Goal: Task Accomplishment & Management: Use online tool/utility

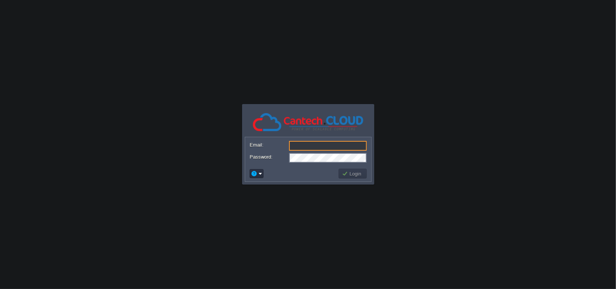
click at [333, 142] on input "Email:" at bounding box center [328, 146] width 78 height 10
paste input "[EMAIL_ADDRESS][DOMAIN_NAME]"
type input "[EMAIL_ADDRESS][DOMAIN_NAME]"
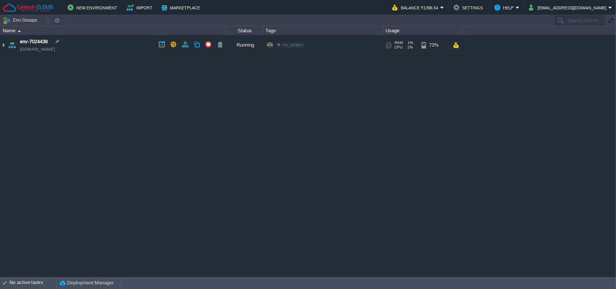
click at [4, 46] on img at bounding box center [3, 45] width 6 height 20
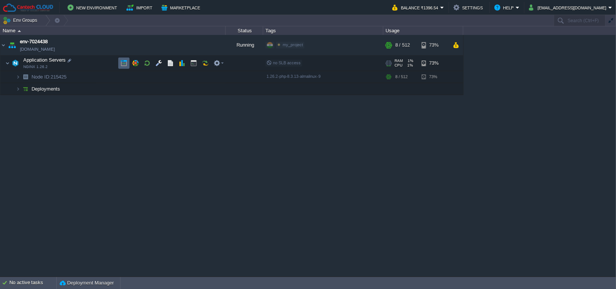
click at [124, 66] on button "button" at bounding box center [124, 63] width 7 height 7
click at [192, 63] on button "button" at bounding box center [193, 63] width 7 height 7
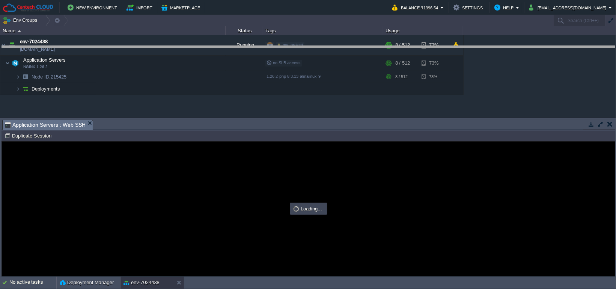
drag, startPoint x: 268, startPoint y: 125, endPoint x: 262, endPoint y: 51, distance: 74.2
click at [262, 51] on body "New Environment Import Marketplace Bonus ₹0.00 Upgrade Account Balance ₹1396.54…" at bounding box center [308, 144] width 616 height 289
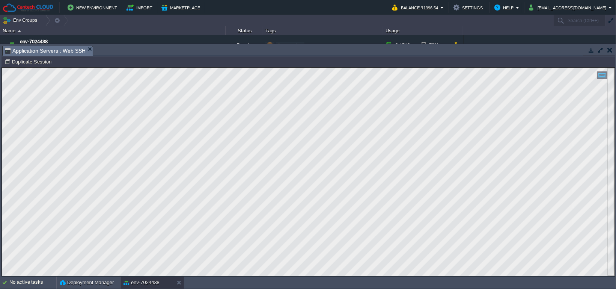
scroll to position [0, 0]
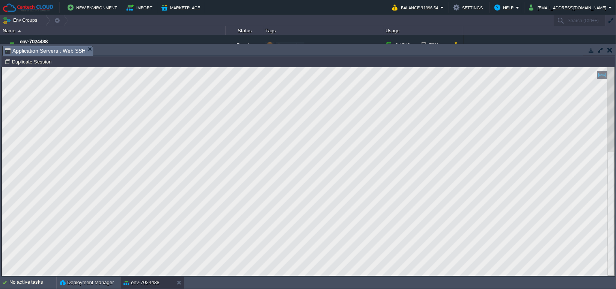
click at [601, 49] on button "button" at bounding box center [600, 50] width 7 height 7
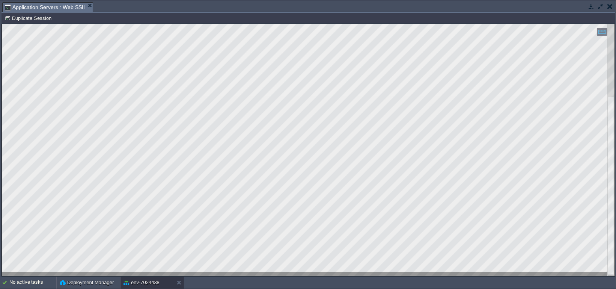
click at [613, 81] on div at bounding box center [612, 150] width 8 height 252
click at [608, 26] on div at bounding box center [612, 150] width 8 height 252
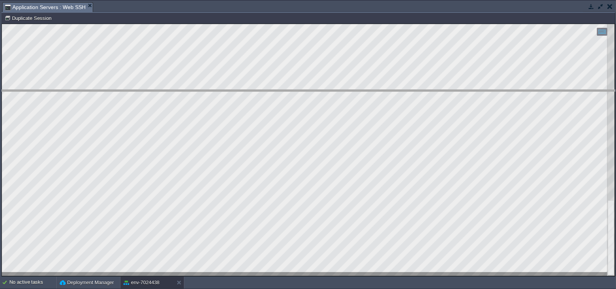
drag, startPoint x: 205, startPoint y: 9, endPoint x: 225, endPoint y: 98, distance: 91.1
click at [225, 98] on body "New Environment Import Marketplace Bonus ₹0.00 Upgrade Account Balance ₹1396.54…" at bounding box center [308, 144] width 616 height 289
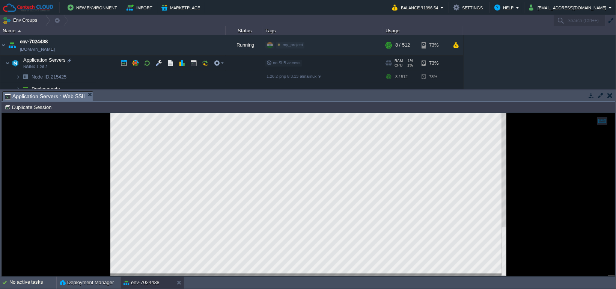
click at [158, 56] on td "Application Servers NGINX 1.26.2" at bounding box center [112, 63] width 225 height 15
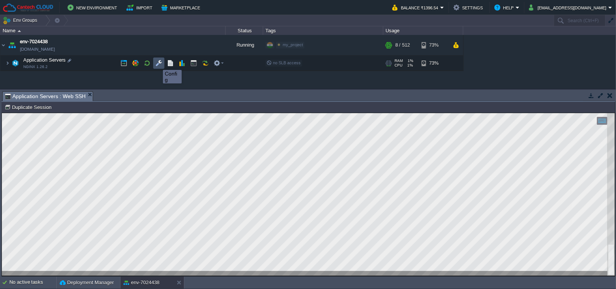
click at [157, 63] on button "button" at bounding box center [158, 63] width 7 height 7
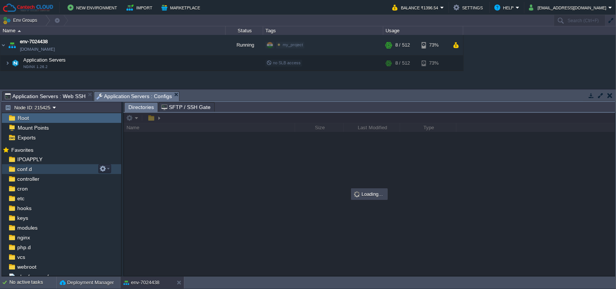
scroll to position [23, 0]
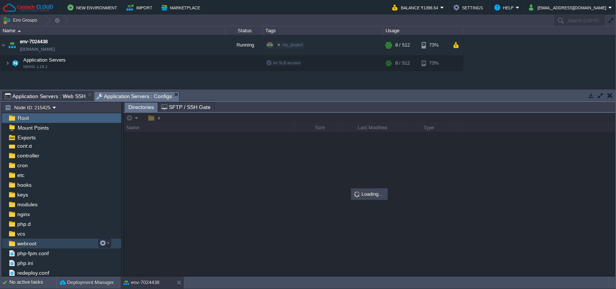
click at [34, 244] on span "webroot" at bounding box center [27, 243] width 22 height 7
click at [178, 118] on div at bounding box center [369, 194] width 491 height 163
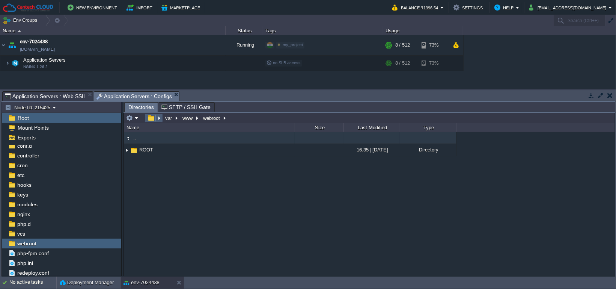
click at [156, 121] on button "button" at bounding box center [151, 118] width 11 height 7
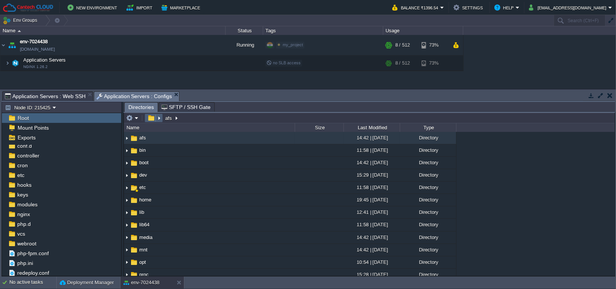
click at [158, 120] on em at bounding box center [154, 118] width 16 height 7
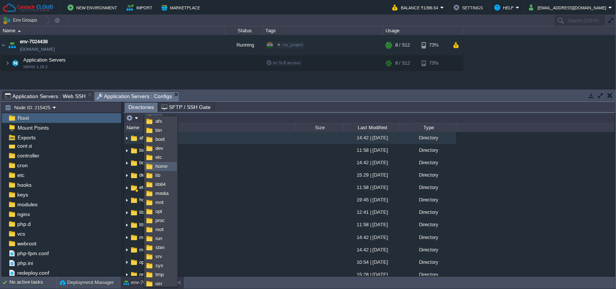
click at [163, 169] on span "home" at bounding box center [161, 166] width 12 height 6
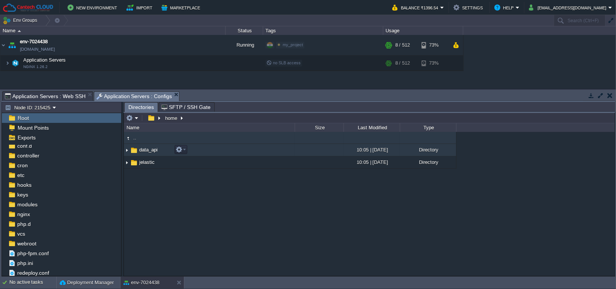
click at [207, 154] on td "data_api" at bounding box center [209, 150] width 171 height 12
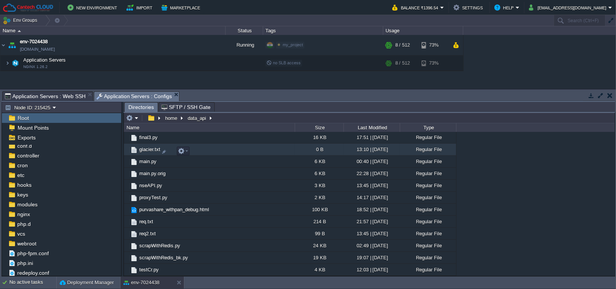
scroll to position [163, 0]
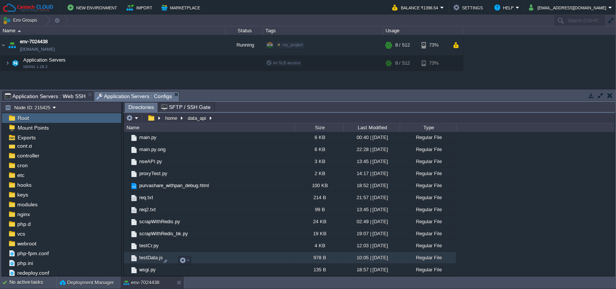
click at [208, 255] on td "testData.js" at bounding box center [209, 258] width 171 height 12
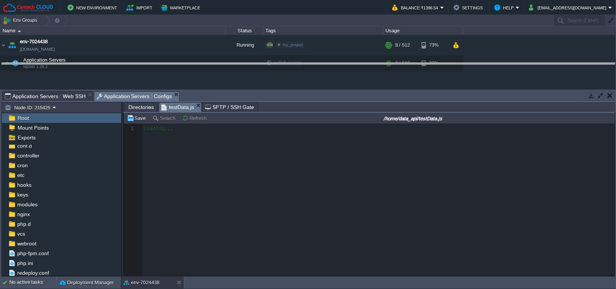
drag, startPoint x: 353, startPoint y: 97, endPoint x: 355, endPoint y: 65, distance: 32.0
click at [355, 65] on body "New Environment Import Marketplace Bonus ₹0.00 Upgrade Account Balance ₹1396.54…" at bounding box center [308, 144] width 616 height 289
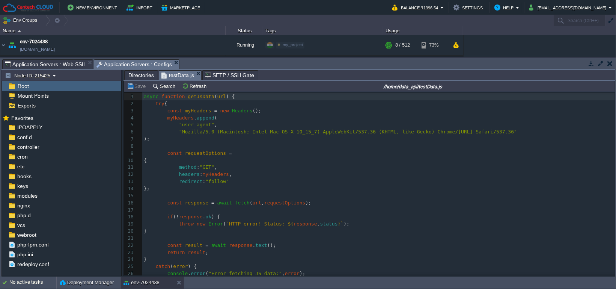
scroll to position [3, 0]
click at [302, 136] on pre ""Mozilla/5.0 (Macintosh; Intel Mac OS X 10_15_7) AppleWebKit/537.36 (KHTML, lik…" at bounding box center [378, 131] width 473 height 7
type textarea "async function getJsData(url) { try { const myHeaders = new Headers(); myHeader…"
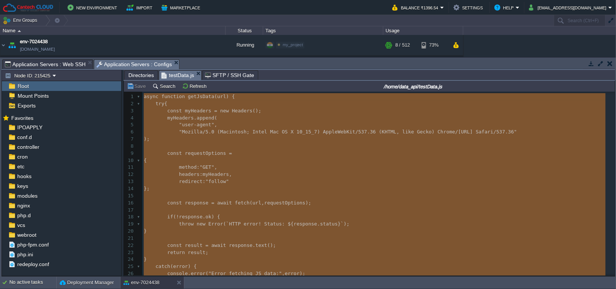
click at [167, 74] on span "testData.js" at bounding box center [177, 75] width 33 height 9
click at [141, 74] on span "Directories" at bounding box center [141, 75] width 26 height 9
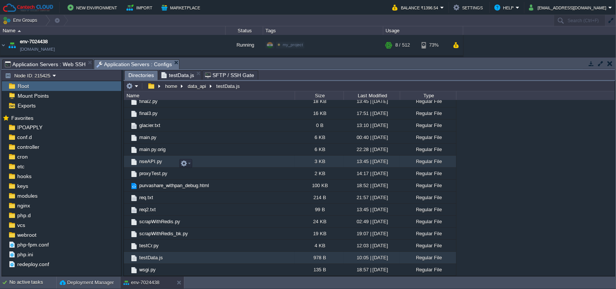
scroll to position [131, 0]
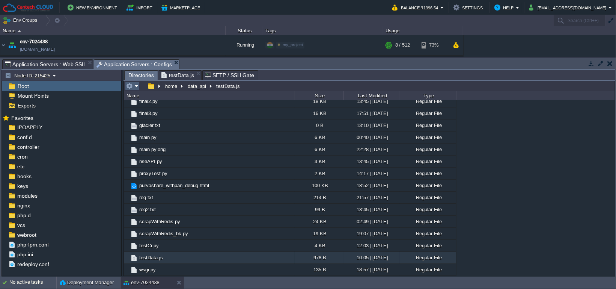
click at [131, 85] on button "button" at bounding box center [129, 86] width 7 height 7
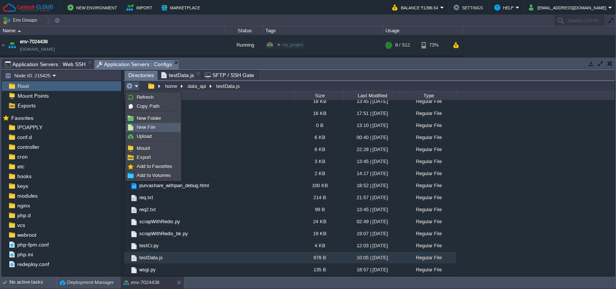
click at [154, 129] on span "New File" at bounding box center [146, 127] width 19 height 6
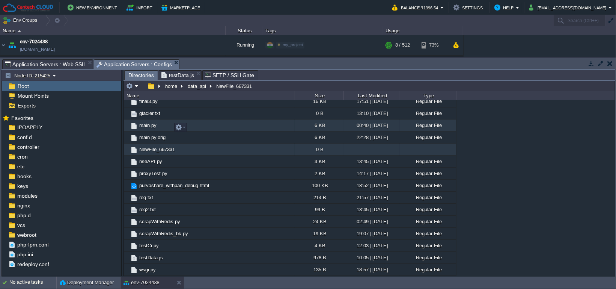
scroll to position [0, 0]
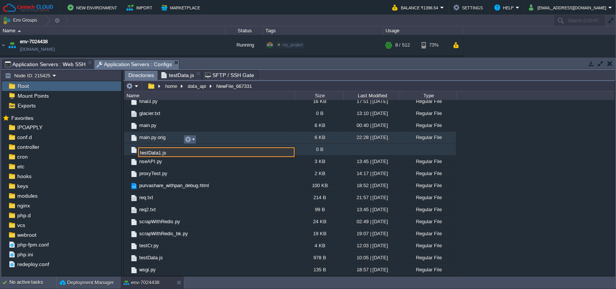
type input "testData1.js"
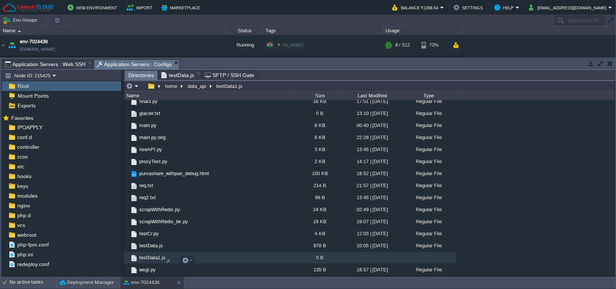
click at [214, 256] on td "testData1.js" at bounding box center [209, 258] width 171 height 12
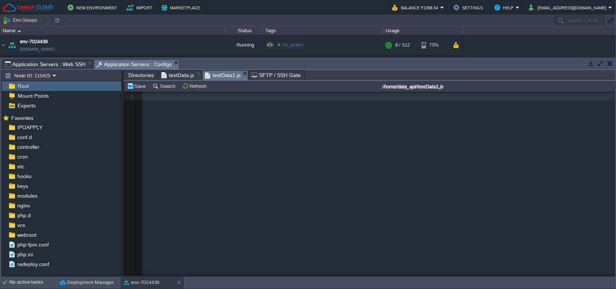
scroll to position [3, 0]
click at [275, 178] on div "1 1 ​" at bounding box center [375, 189] width 502 height 195
type textarea "​"
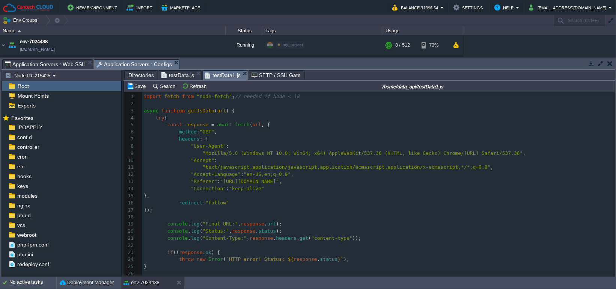
scroll to position [81, 0]
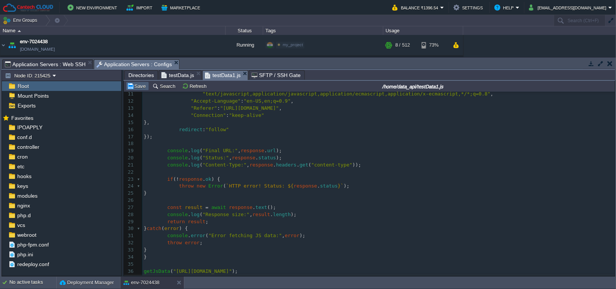
click at [135, 86] on button "Save" at bounding box center [137, 86] width 21 height 7
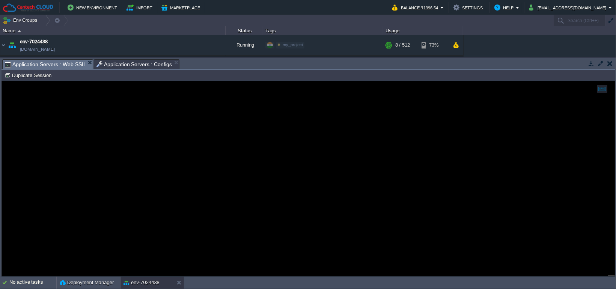
scroll to position [4, 0]
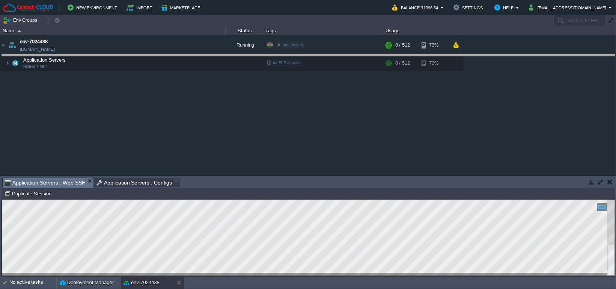
drag, startPoint x: 253, startPoint y: 181, endPoint x: 263, endPoint y: 58, distance: 123.6
click at [263, 58] on body "New Environment Import Marketplace Bonus ₹0.00 Upgrade Account Balance ₹1396.54…" at bounding box center [308, 144] width 616 height 289
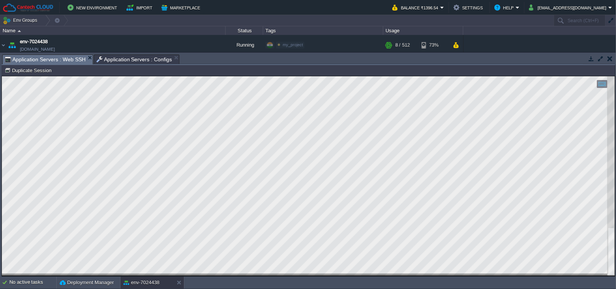
click at [105, 56] on span "Application Servers : Configs" at bounding box center [135, 59] width 76 height 9
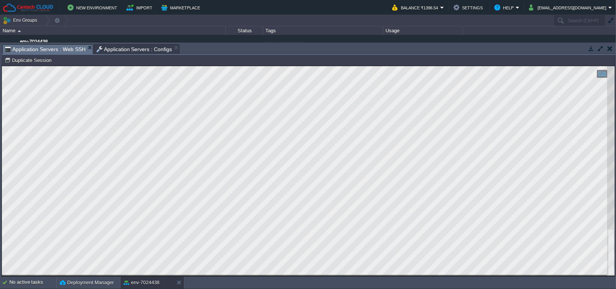
click at [118, 45] on span "Application Servers : Configs" at bounding box center [135, 49] width 76 height 9
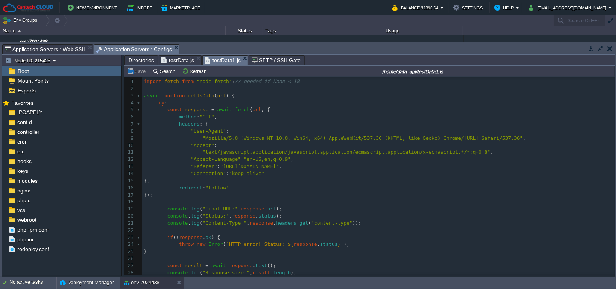
click at [300, 154] on div "xxxxxxxxxx 37 1 import fetch from "node-fetch" ; // needed if Node < 18 2 ​ 3 a…" at bounding box center [378, 209] width 473 height 262
type textarea "-"
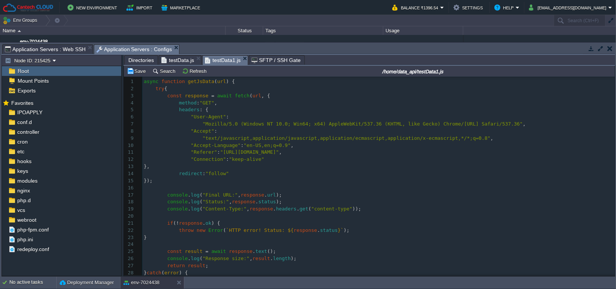
scroll to position [52, 0]
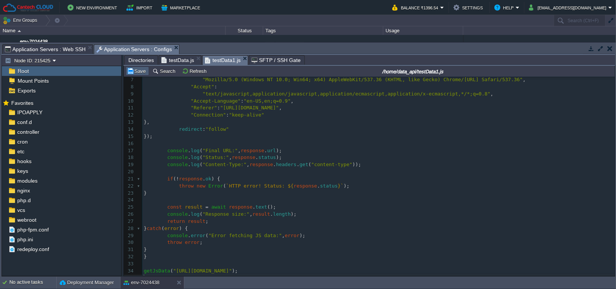
click at [138, 68] on td "Save" at bounding box center [137, 70] width 23 height 9
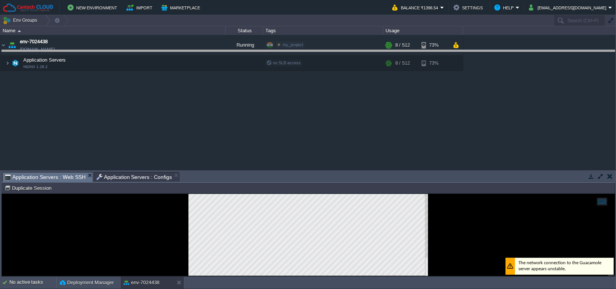
drag, startPoint x: 259, startPoint y: 174, endPoint x: 264, endPoint y: 42, distance: 131.9
click at [264, 42] on body "New Environment Import Marketplace Bonus ₹0.00 Upgrade Account Balance ₹1396.54…" at bounding box center [308, 144] width 616 height 289
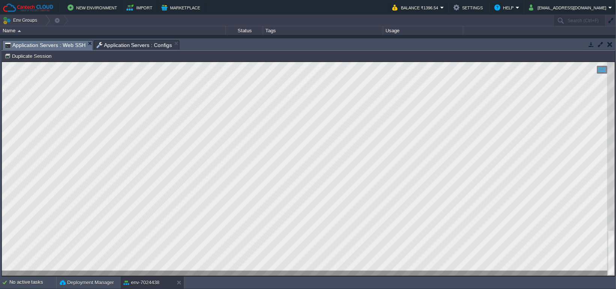
click at [134, 44] on span "Application Servers : Configs" at bounding box center [135, 45] width 76 height 9
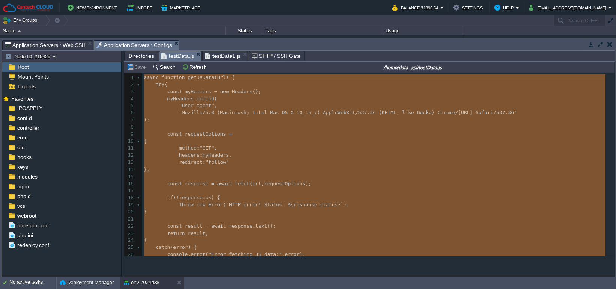
click at [180, 57] on span "testData.js" at bounding box center [177, 55] width 33 height 9
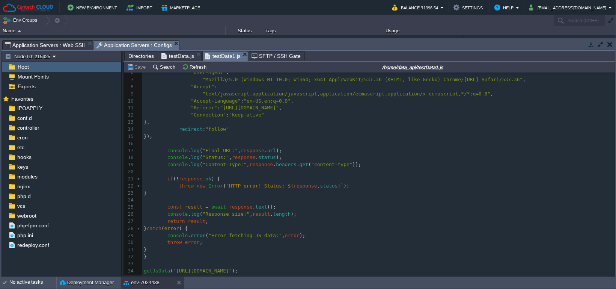
click at [226, 54] on span "testData1.js" at bounding box center [223, 55] width 36 height 9
click at [231, 106] on div "x 1 async function getJsData ( url ) { 2 try { 3 const response = await fetch (…" at bounding box center [378, 158] width 473 height 248
type textarea "-"
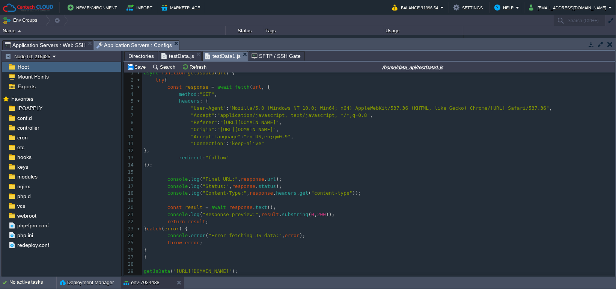
scroll to position [0, 0]
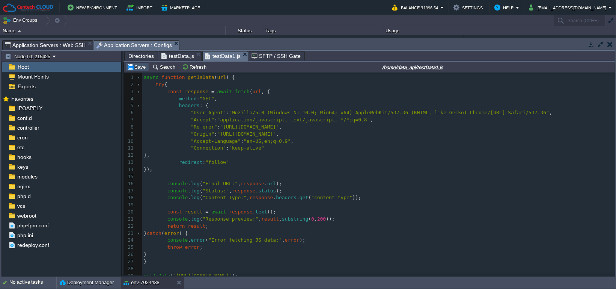
click at [131, 69] on button "Save" at bounding box center [137, 66] width 21 height 7
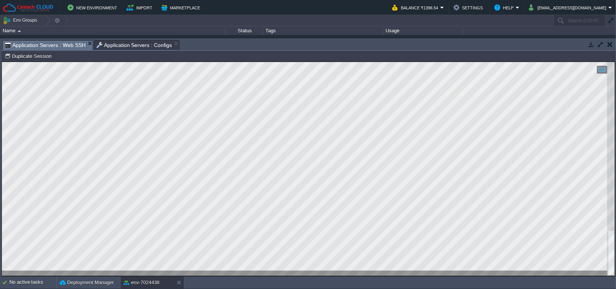
scroll to position [4, 0]
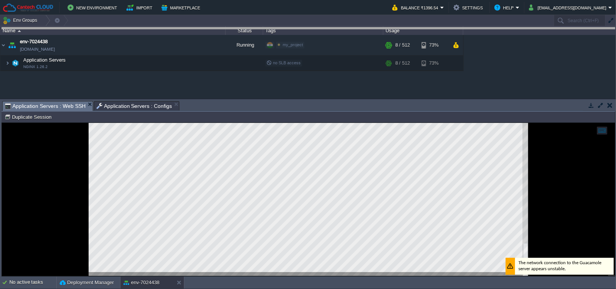
drag, startPoint x: 222, startPoint y: 106, endPoint x: 223, endPoint y: 39, distance: 66.9
click at [222, 30] on body "New Environment Import Marketplace Bonus ₹0.00 Upgrade Account Balance ₹1396.54…" at bounding box center [308, 144] width 616 height 289
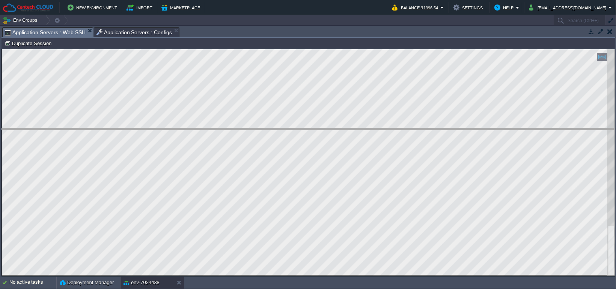
drag, startPoint x: 199, startPoint y: 35, endPoint x: 191, endPoint y: 137, distance: 102.5
click at [191, 137] on body "New Environment Import Marketplace Bonus ₹0.00 Upgrade Account Balance ₹1396.54…" at bounding box center [308, 144] width 616 height 289
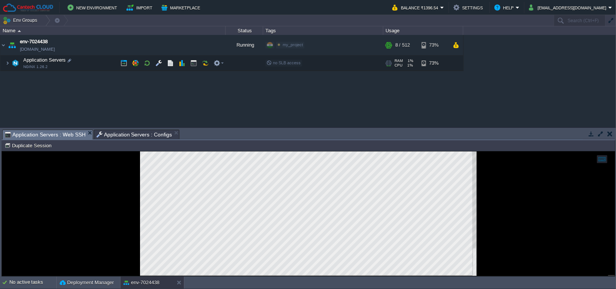
click at [4, 60] on img at bounding box center [2, 59] width 5 height 7
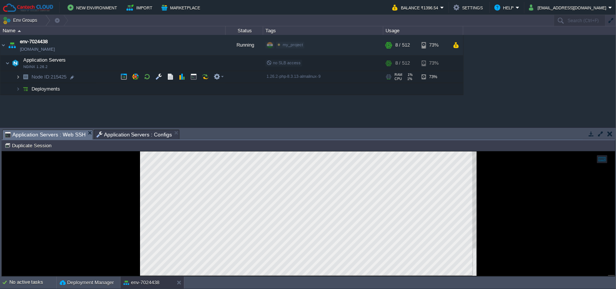
click at [17, 75] on img at bounding box center [18, 77] width 5 height 12
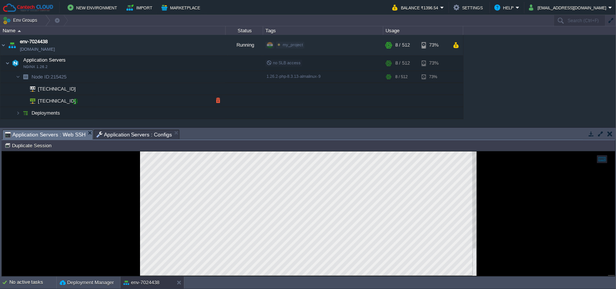
click at [75, 101] on div at bounding box center [75, 101] width 7 height 7
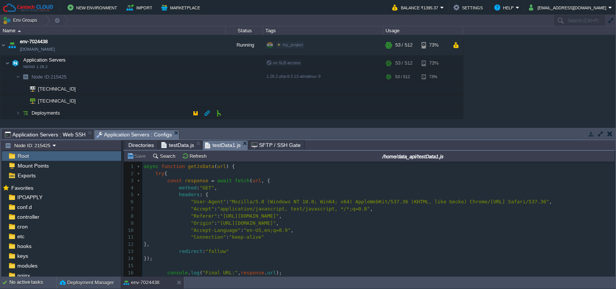
click at [145, 131] on span "Application Servers : Configs" at bounding box center [135, 134] width 76 height 9
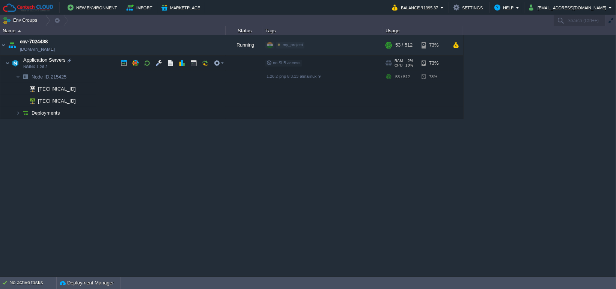
click at [4, 62] on img at bounding box center [2, 59] width 5 height 7
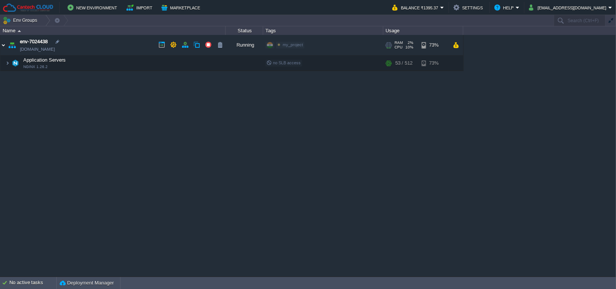
click at [6, 42] on img at bounding box center [3, 45] width 6 height 20
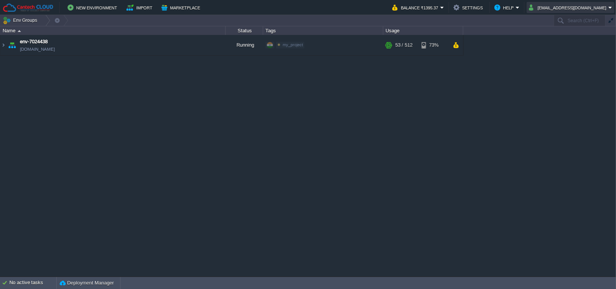
click at [553, 9] on button "[EMAIL_ADDRESS][DOMAIN_NAME]" at bounding box center [569, 7] width 80 height 9
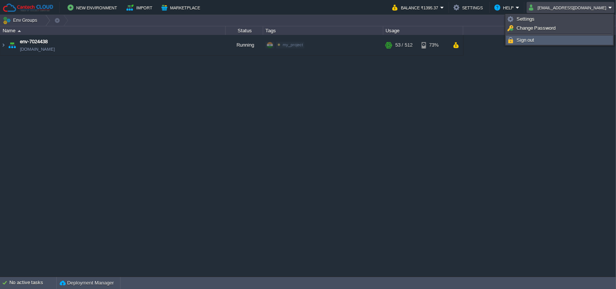
click at [546, 39] on link "Sign out" at bounding box center [560, 40] width 106 height 8
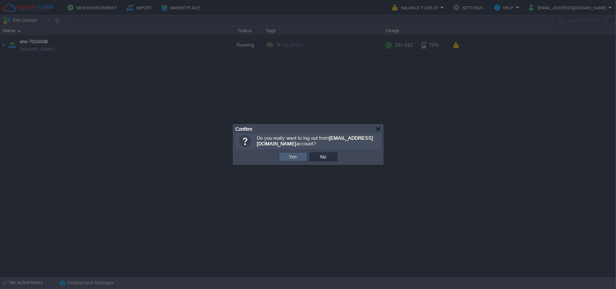
click at [289, 155] on button "Yes" at bounding box center [293, 156] width 13 height 7
